Goal: Task Accomplishment & Management: Manage account settings

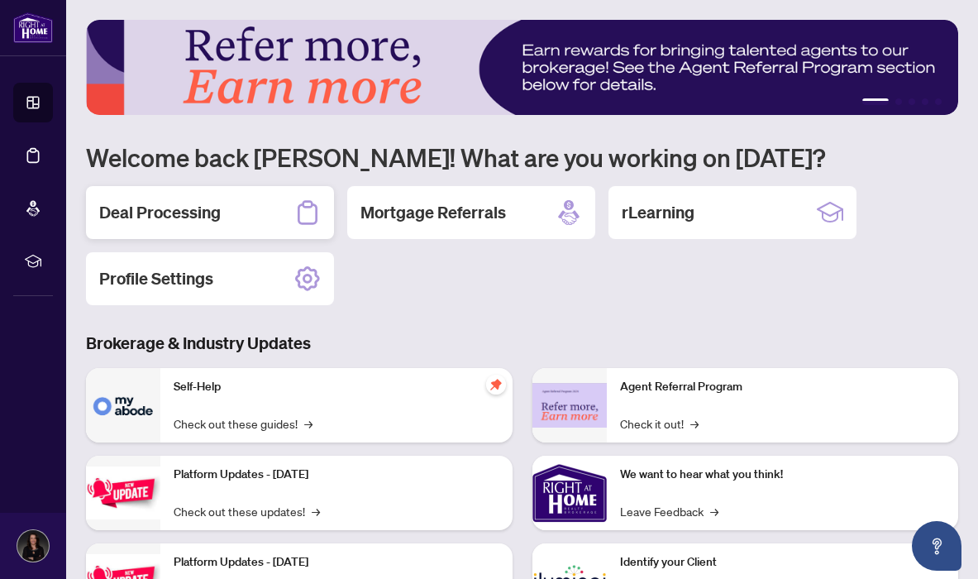
click at [228, 214] on div "Deal Processing" at bounding box center [210, 212] width 248 height 53
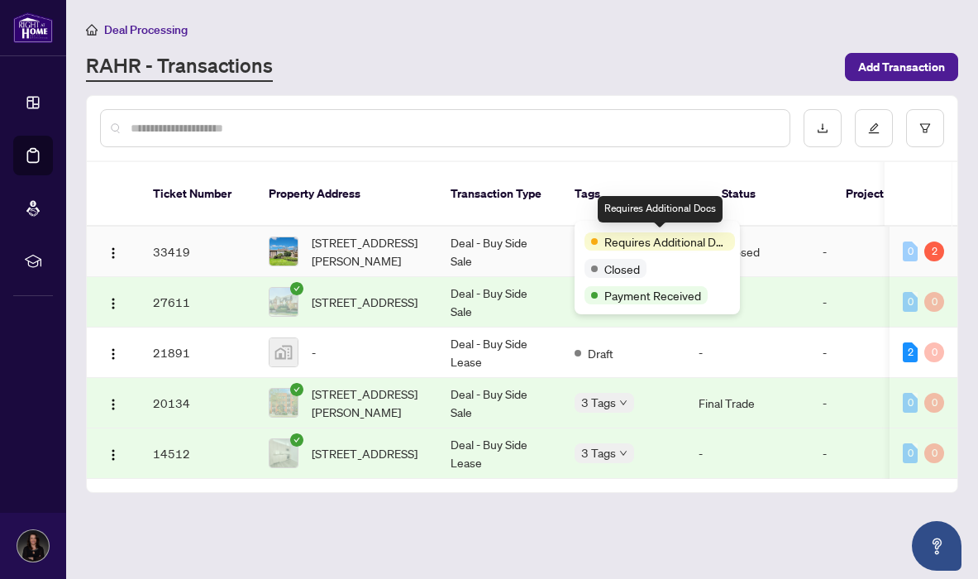
click at [594, 241] on span at bounding box center [594, 241] width 7 height 7
click at [623, 234] on span "Requires Additional Docs" at bounding box center [666, 241] width 124 height 18
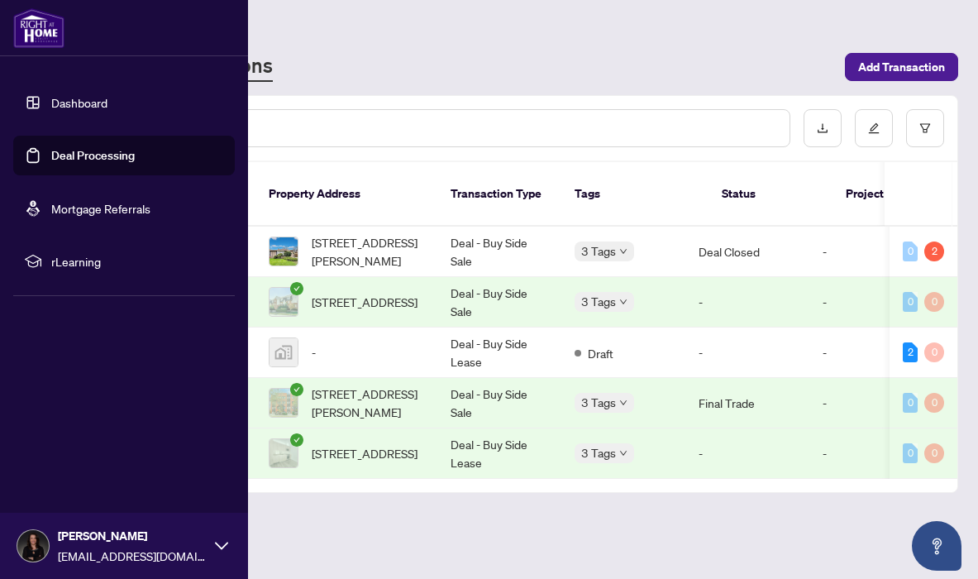
click at [62, 105] on link "Dashboard" at bounding box center [79, 102] width 56 height 15
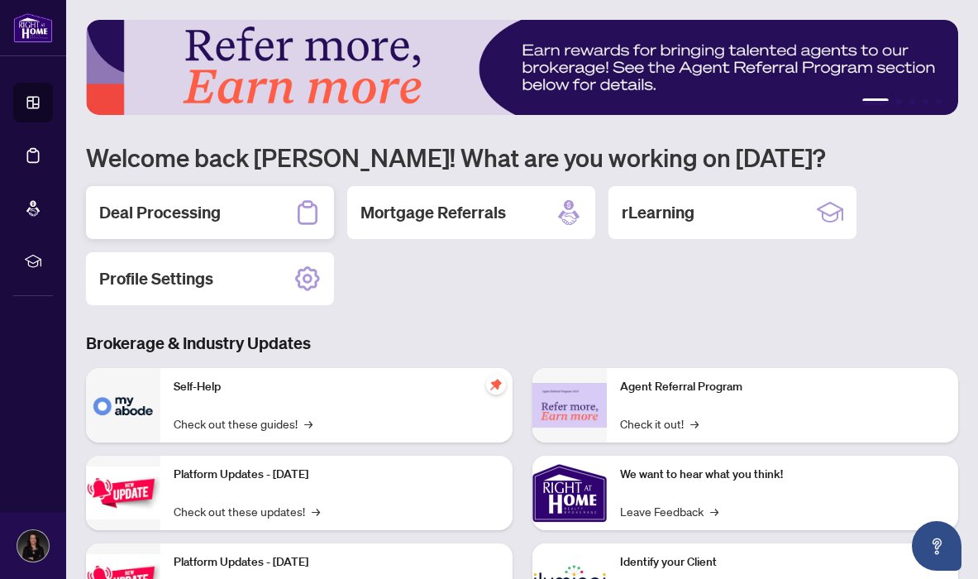
click at [173, 213] on h2 "Deal Processing" at bounding box center [160, 212] width 122 height 23
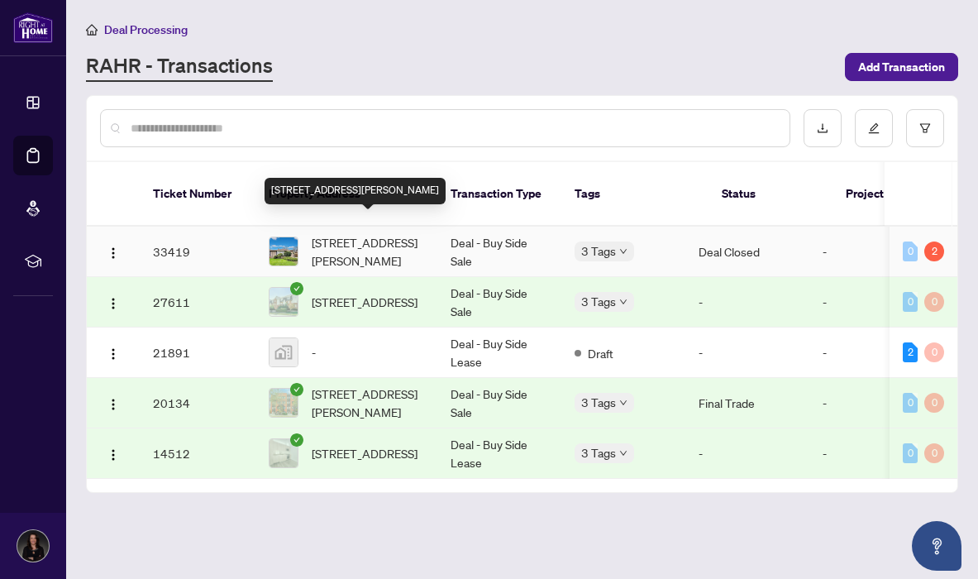
click at [336, 233] on span "[STREET_ADDRESS][PERSON_NAME]" at bounding box center [368, 251] width 112 height 36
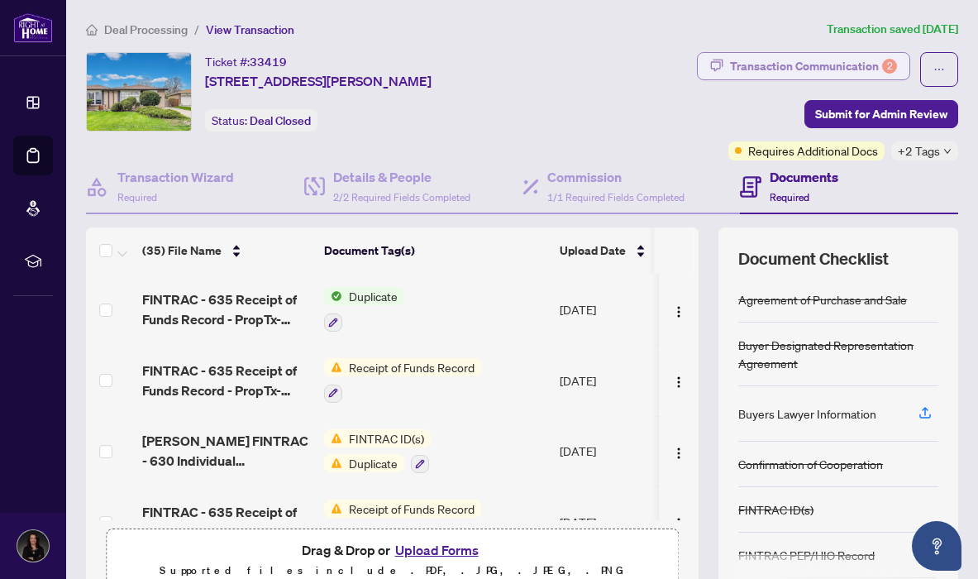
click at [779, 67] on div "Transaction Communication 2" at bounding box center [813, 66] width 167 height 26
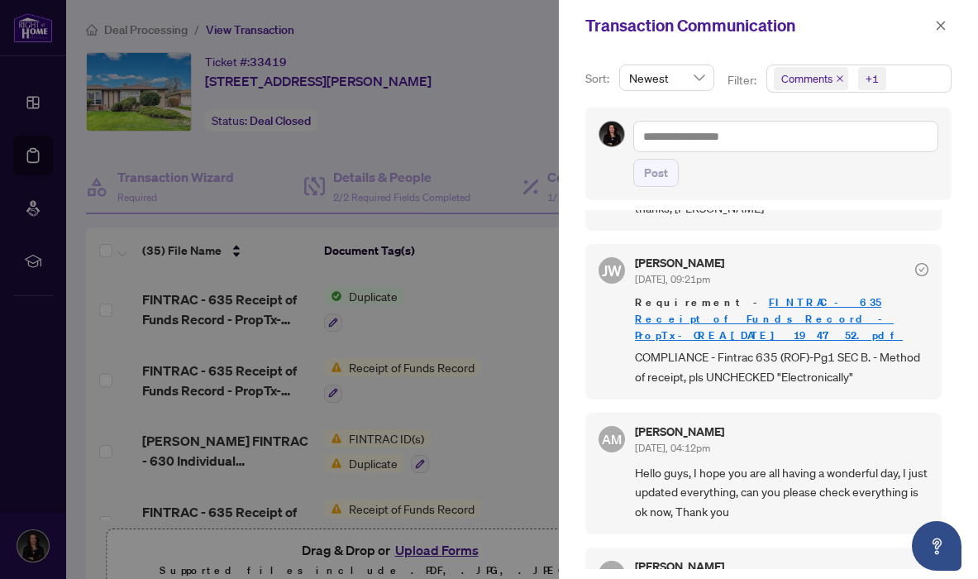
scroll to position [223, 0]
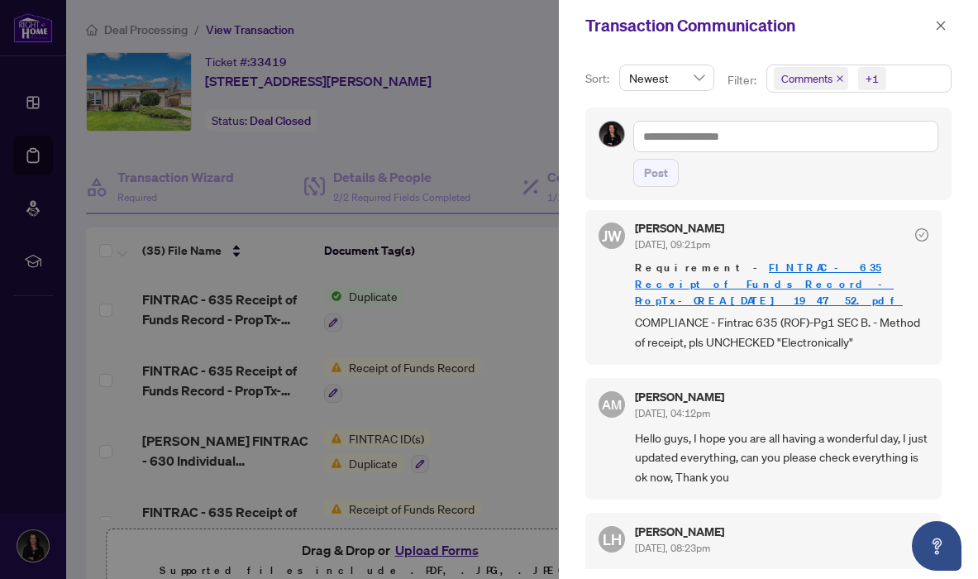
click at [770, 266] on link "FINTRAC - 635 Receipt of Funds Record - PropTx-OREA_[DATE] 19_47_52.pdf" at bounding box center [769, 283] width 268 height 47
click at [938, 25] on icon "close" at bounding box center [941, 26] width 12 height 12
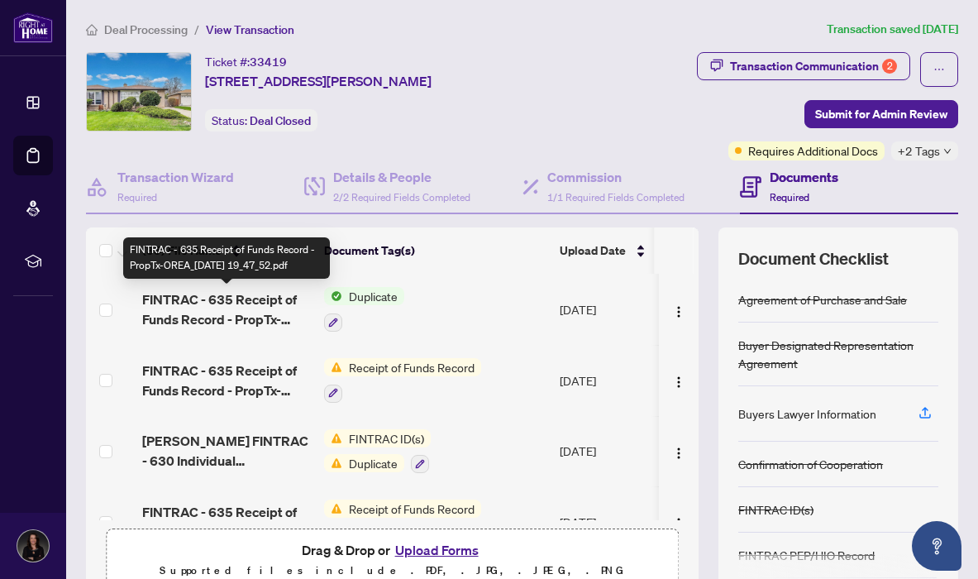
click at [240, 300] on span "FINTRAC - 635 Receipt of Funds Record - PropTx-OREA_[DATE] 19_47_52.pdf" at bounding box center [226, 309] width 169 height 40
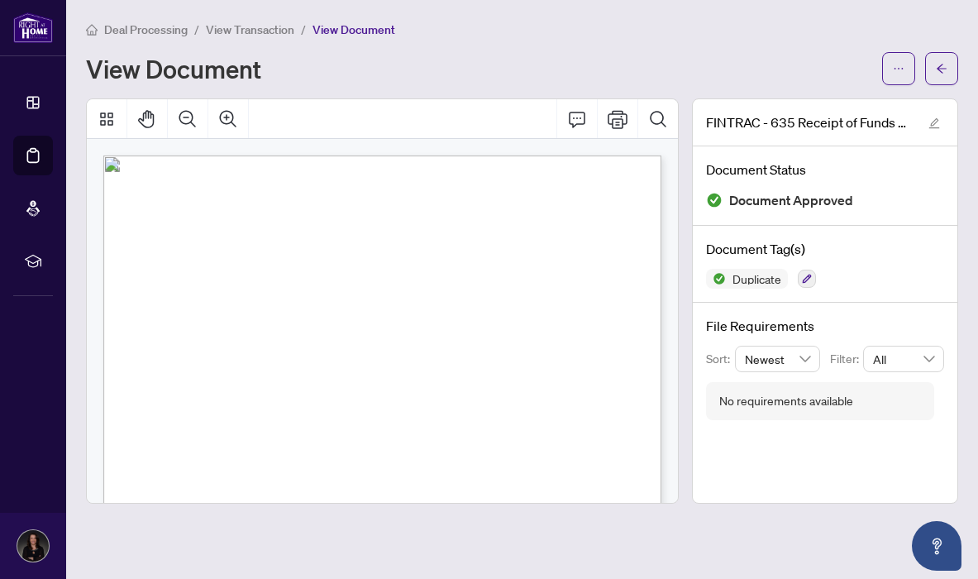
scroll to position [181, 0]
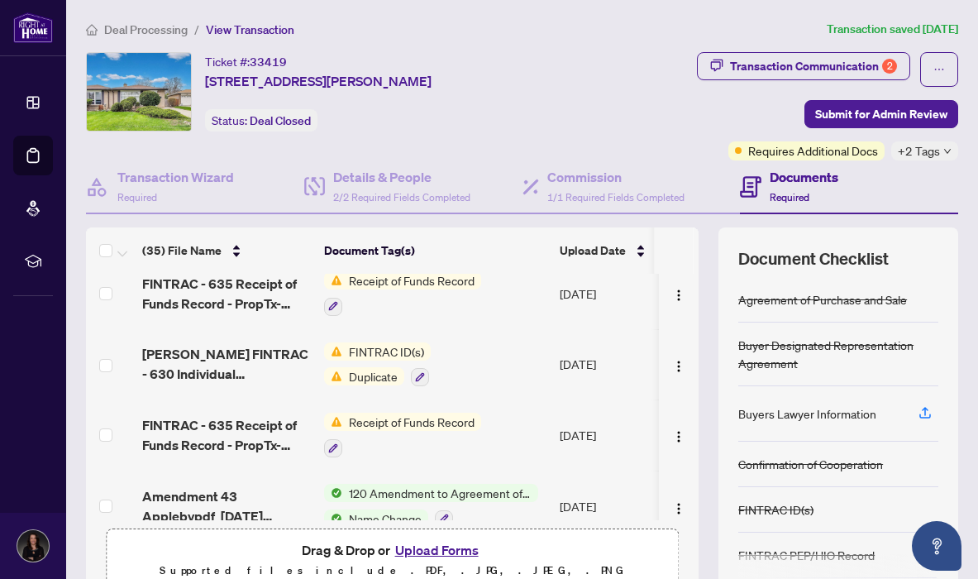
scroll to position [96, 0]
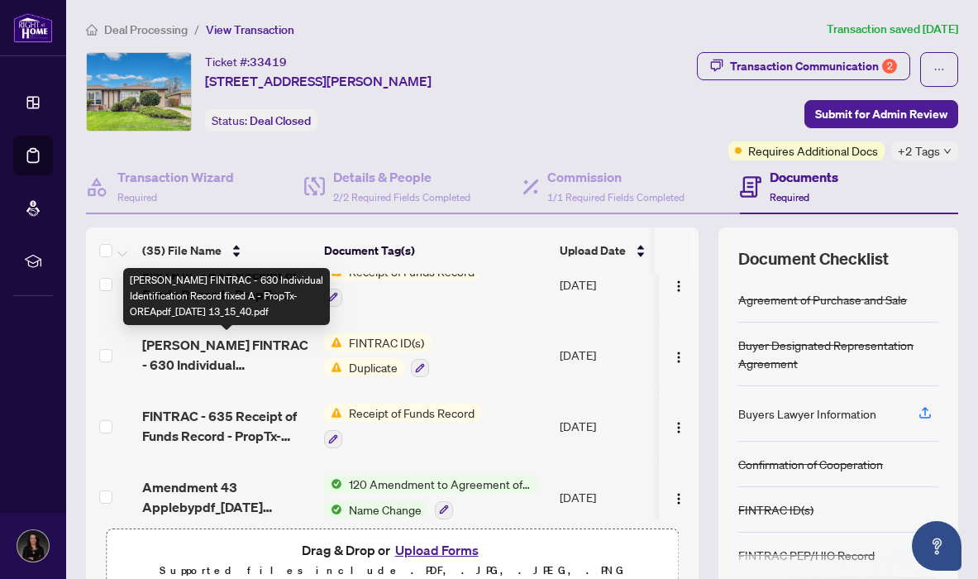
click at [247, 347] on span "[PERSON_NAME] FINTRAC - 630 Individual Identification Record fixed A - PropTx-O…" at bounding box center [226, 355] width 169 height 40
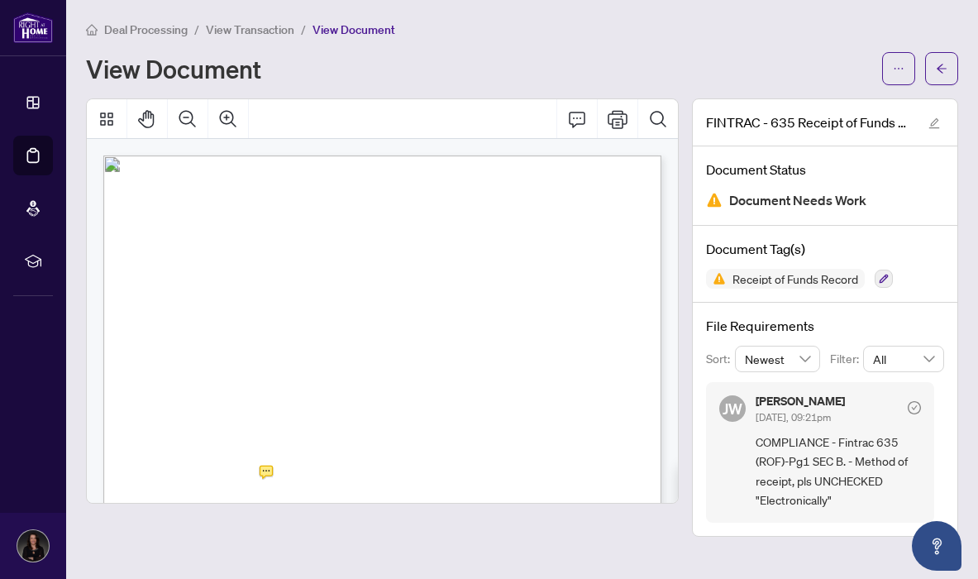
scroll to position [154, 0]
